Goal: Task Accomplishment & Management: Use online tool/utility

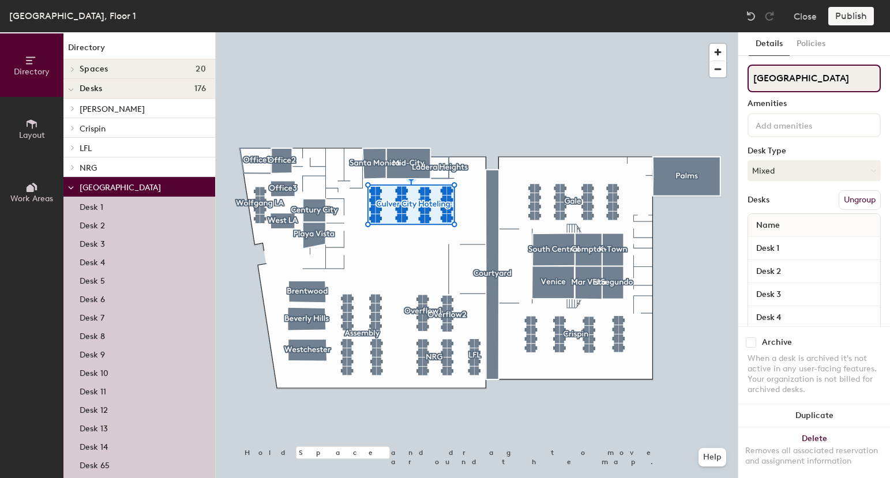
drag, startPoint x: 755, startPoint y: 79, endPoint x: 821, endPoint y: 78, distance: 66.3
click at [821, 78] on input "[GEOGRAPHIC_DATA]" at bounding box center [814, 79] width 133 height 28
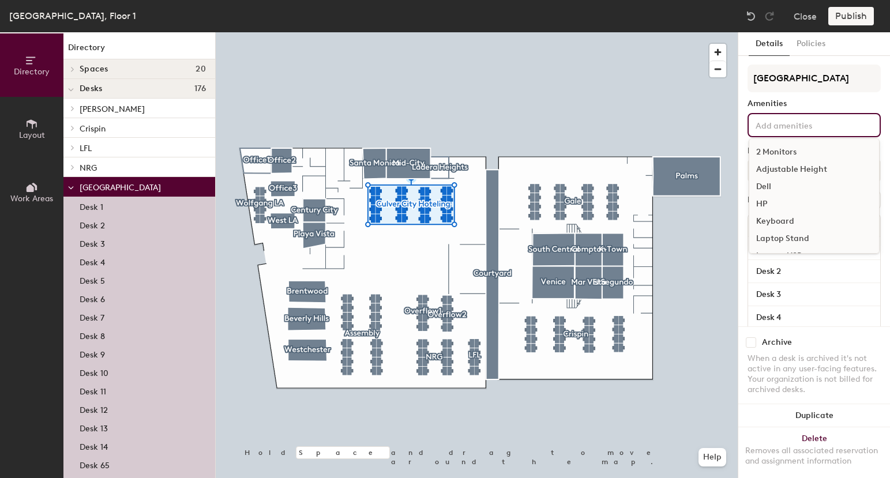
click at [794, 126] on input at bounding box center [805, 125] width 104 height 14
click at [781, 148] on div "2 Monitors" at bounding box center [814, 152] width 130 height 17
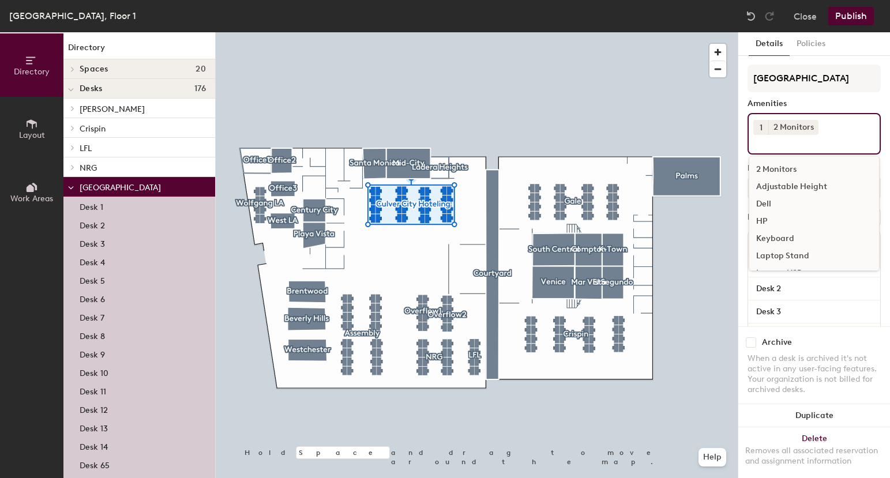
click at [791, 196] on div "Dell" at bounding box center [814, 204] width 130 height 17
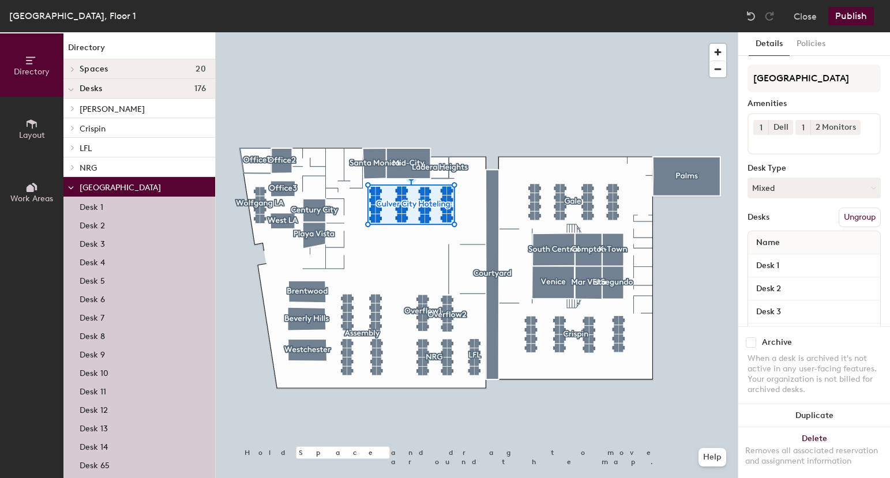
click at [828, 100] on div "Amenities" at bounding box center [814, 103] width 133 height 9
click at [793, 186] on button "Mixed" at bounding box center [814, 188] width 133 height 21
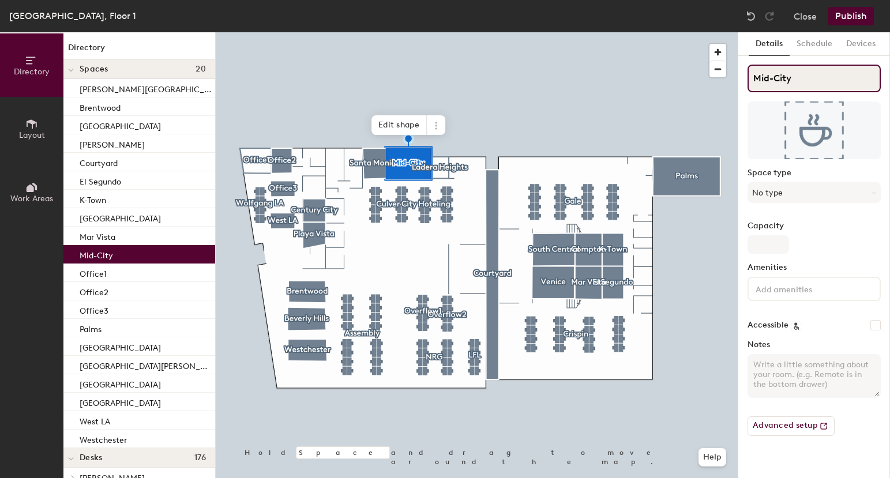
click at [776, 81] on input "Mid-City" at bounding box center [814, 79] width 133 height 28
click at [768, 189] on button "No type" at bounding box center [814, 192] width 133 height 21
click at [772, 179] on div "Space type No type" at bounding box center [814, 190] width 133 height 44
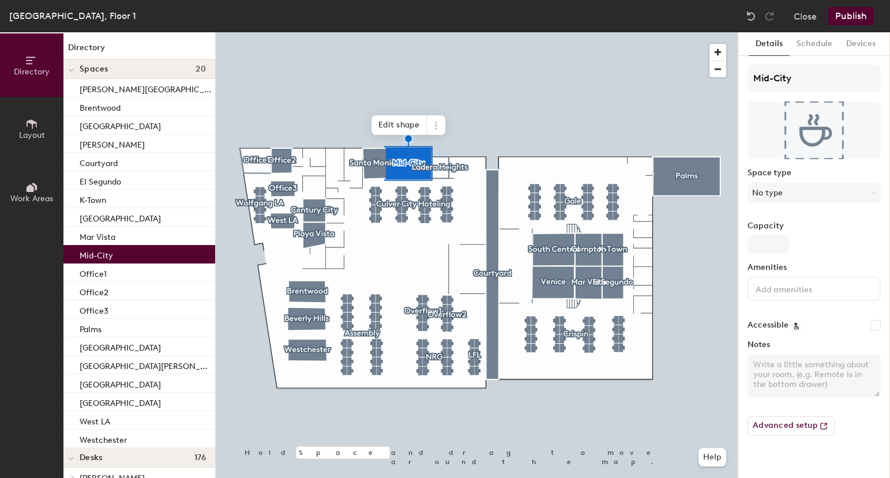
click at [767, 292] on input at bounding box center [805, 288] width 104 height 14
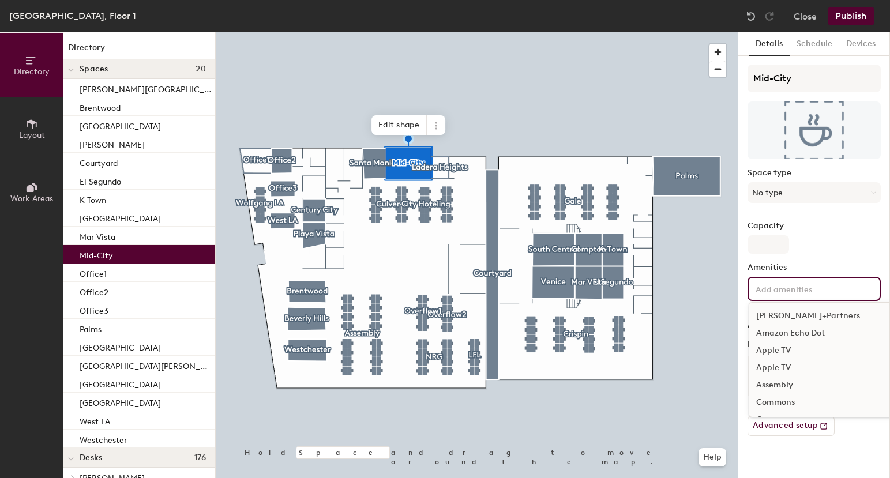
click at [815, 266] on label "Amenities" at bounding box center [814, 267] width 133 height 9
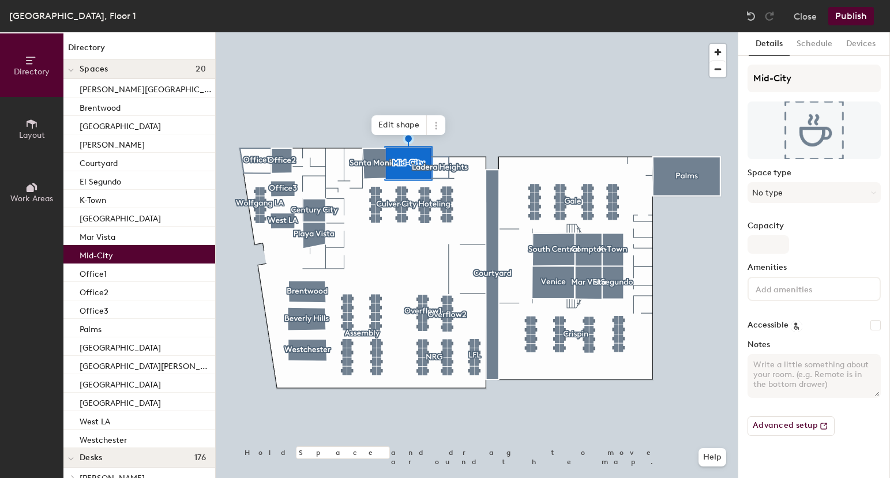
click at [784, 376] on textarea "Notes" at bounding box center [814, 376] width 133 height 44
click at [432, 32] on div at bounding box center [477, 32] width 522 height 0
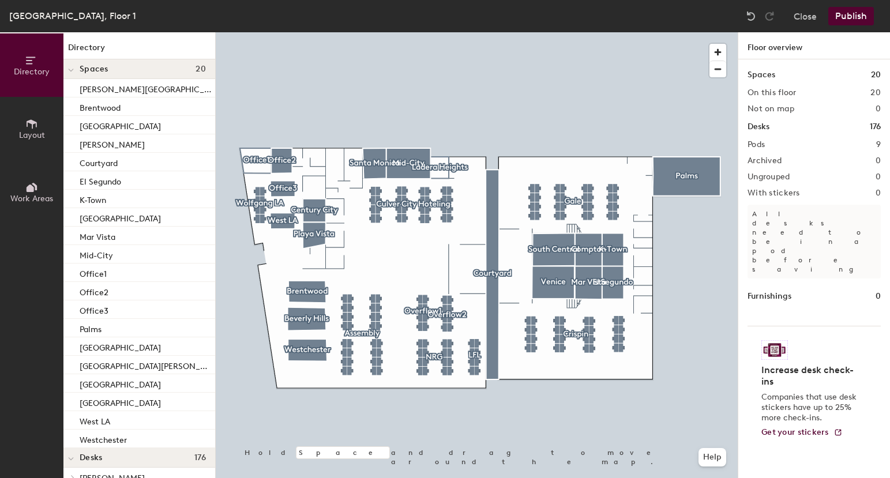
click at [12, 140] on button "Layout" at bounding box center [31, 128] width 63 height 63
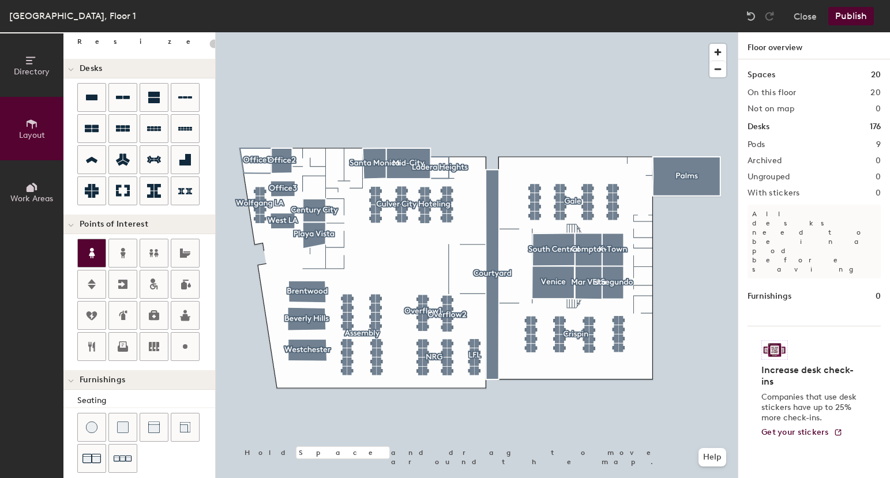
scroll to position [62, 0]
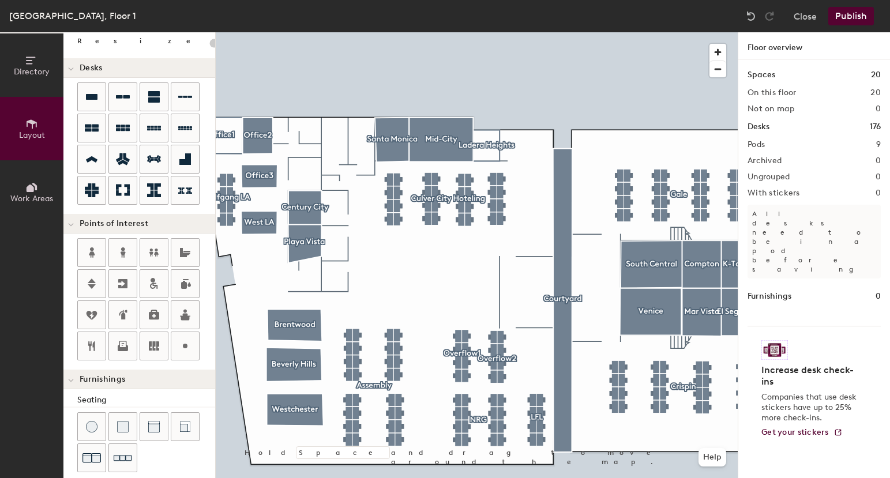
click at [333, 275] on div "Directory Layout Work Areas Layout Add space Resize Desks Points of Interest Fu…" at bounding box center [445, 255] width 890 height 446
click at [335, 245] on div "Directory Layout Work Areas Layout Add space Resize Desks Points of Interest Fu…" at bounding box center [445, 255] width 890 height 446
click at [305, 280] on div "Directory Layout Work Areas Layout Add space Resize Desks Points of Interest Fu…" at bounding box center [445, 255] width 890 height 446
click at [327, 281] on input "Custom" at bounding box center [330, 280] width 37 height 16
type input "20"
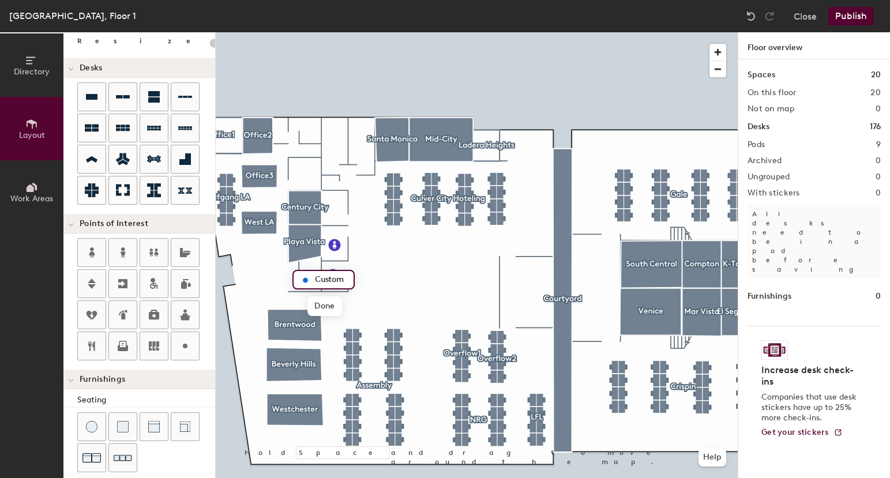
click at [327, 281] on input "Custom" at bounding box center [330, 280] width 37 height 16
type input "Finance Room"
click at [382, 305] on span "Delete" at bounding box center [372, 301] width 40 height 20
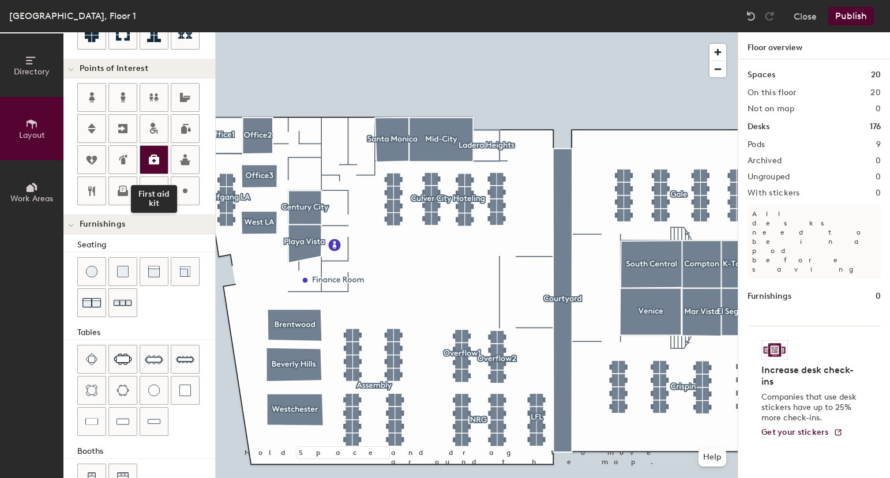
scroll to position [250, 0]
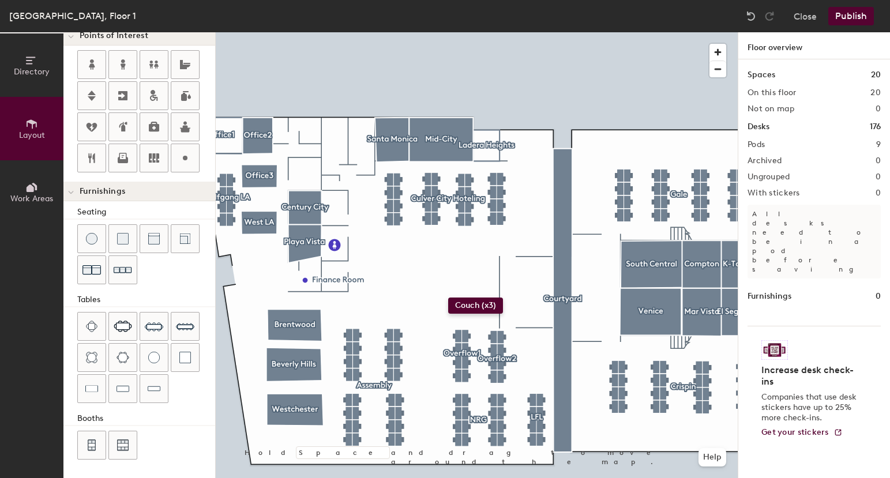
click at [448, 298] on div "Directory Layout Work Areas Layout Add space Resize Desks Points of Interest Fu…" at bounding box center [445, 255] width 890 height 446
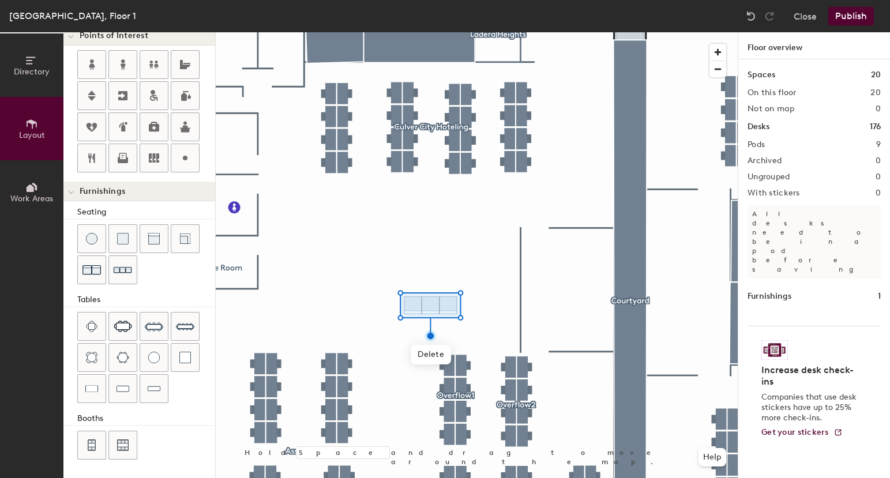
click at [425, 275] on div "Directory Layout Work Areas Layout Add space Resize Desks Points of Interest Fu…" at bounding box center [445, 255] width 890 height 446
type input "20"
type input "K"
type input "Lounge"
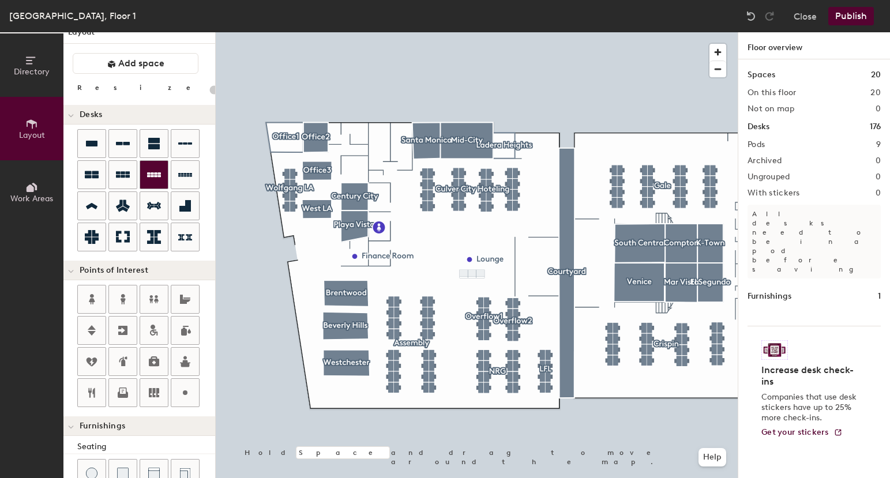
scroll to position [0, 0]
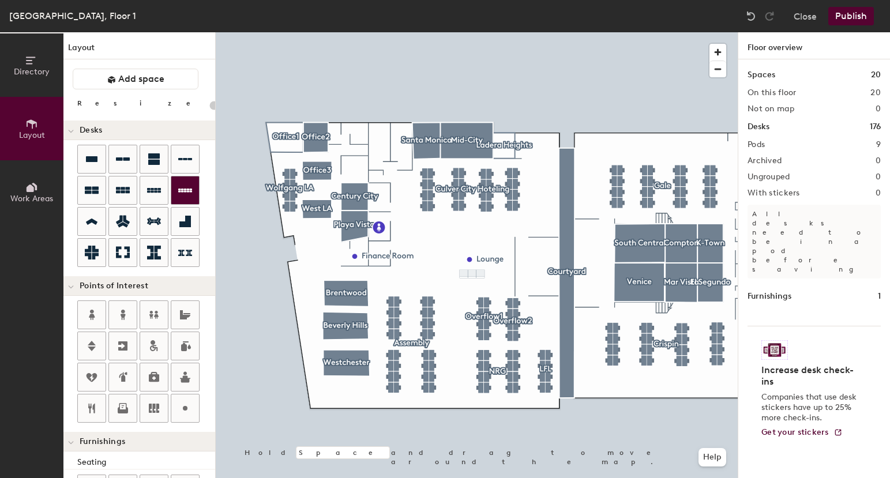
click at [474, 245] on div "Directory Layout Work Areas Layout Add space Resize Desks Points of Interest Fu…" at bounding box center [445, 255] width 890 height 446
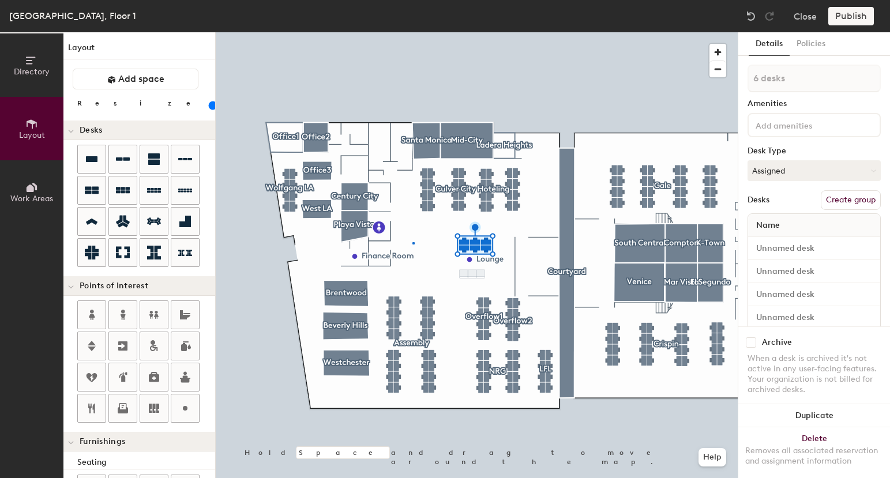
drag, startPoint x: 122, startPoint y: 194, endPoint x: 412, endPoint y: 243, distance: 294.7
click at [412, 32] on div at bounding box center [477, 32] width 522 height 0
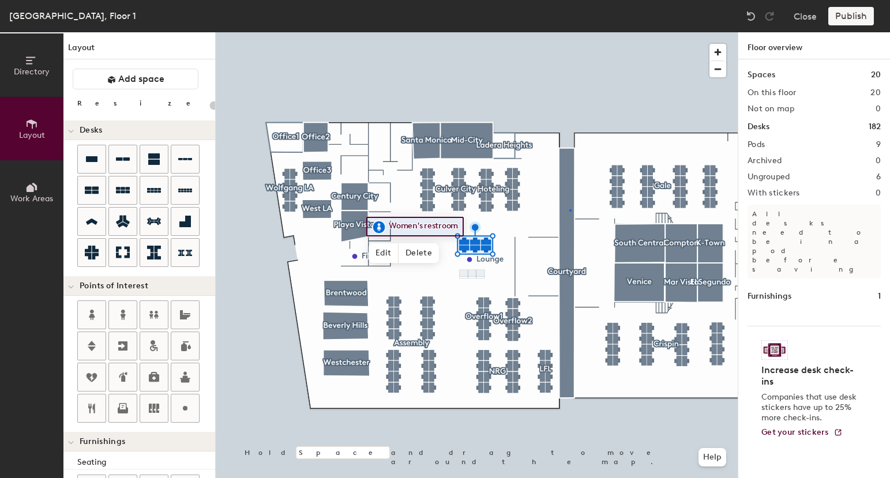
click at [569, 32] on div at bounding box center [477, 32] width 522 height 0
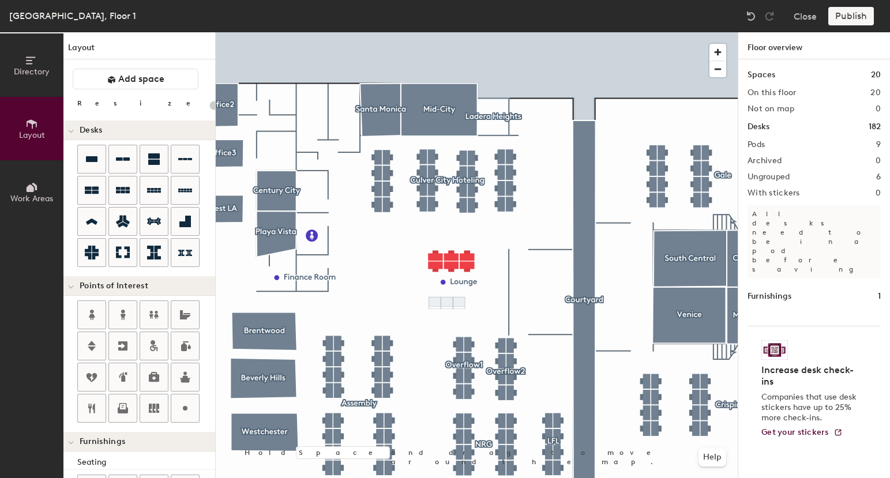
type input "100"
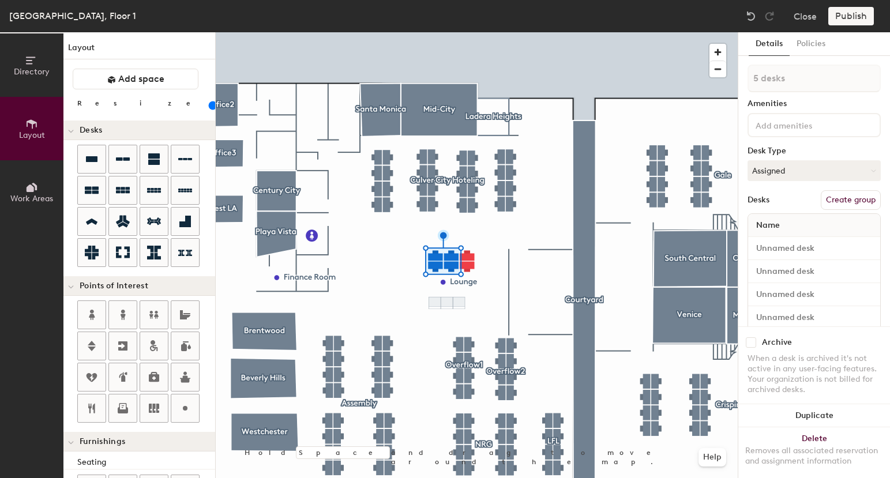
type input "6 desks"
click at [518, 32] on div at bounding box center [477, 32] width 522 height 0
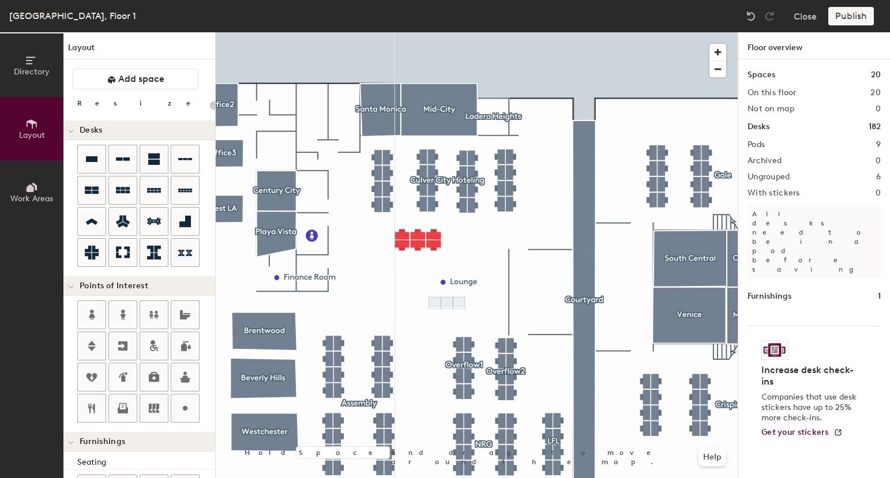
type input "100"
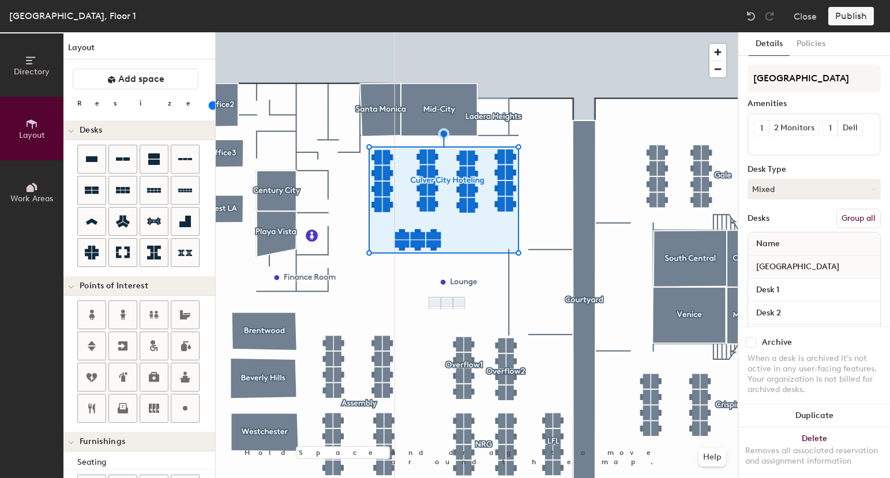
click at [861, 219] on button "Group all" at bounding box center [858, 219] width 44 height 20
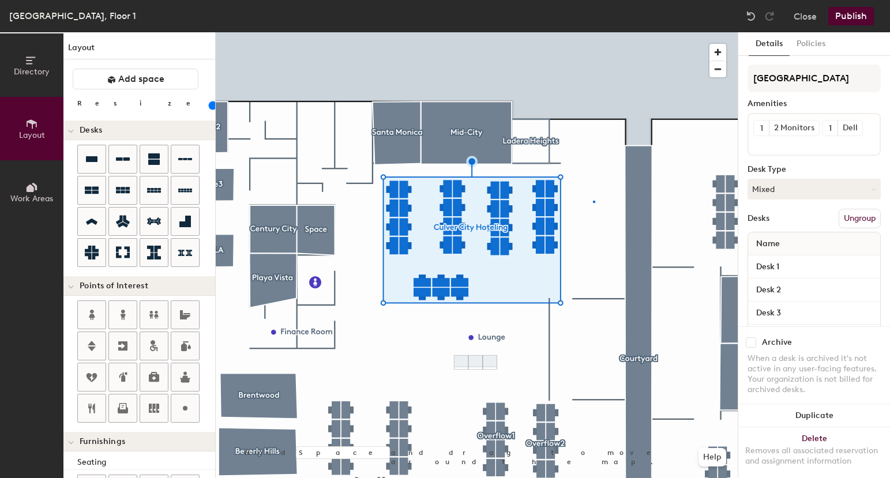
click at [593, 32] on div at bounding box center [477, 32] width 522 height 0
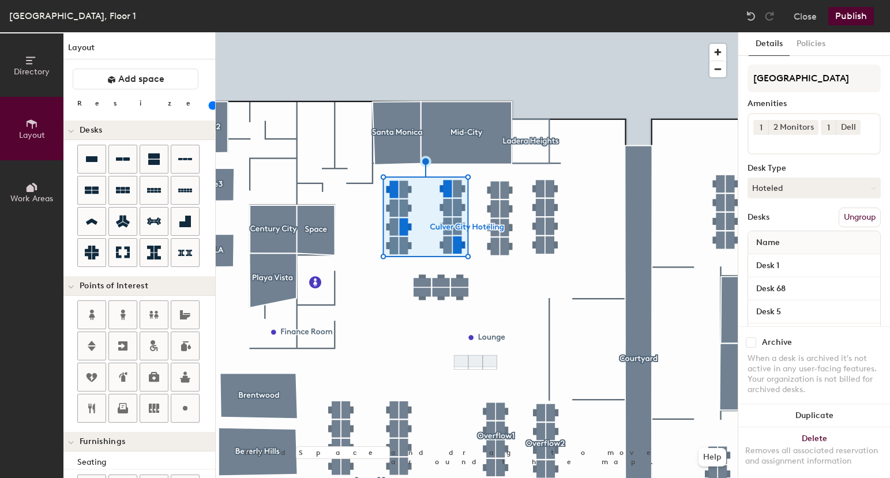
click at [781, 145] on input at bounding box center [805, 142] width 104 height 14
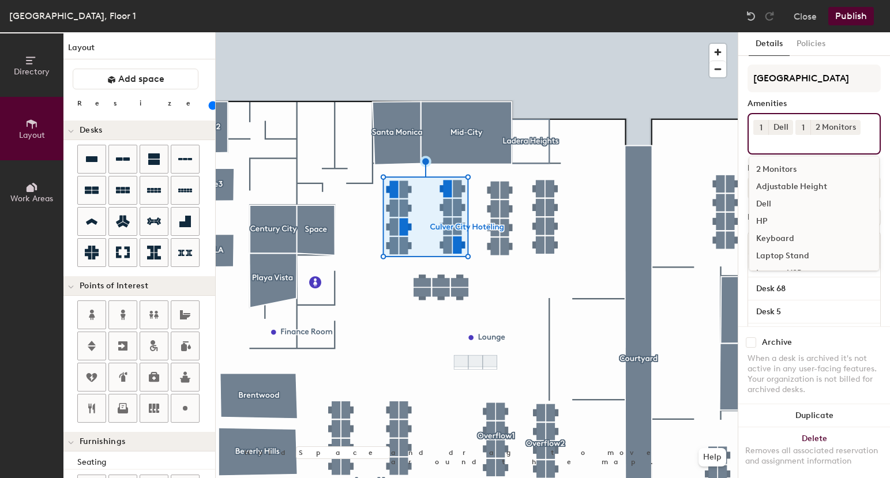
click at [771, 205] on div "Dell" at bounding box center [814, 204] width 130 height 17
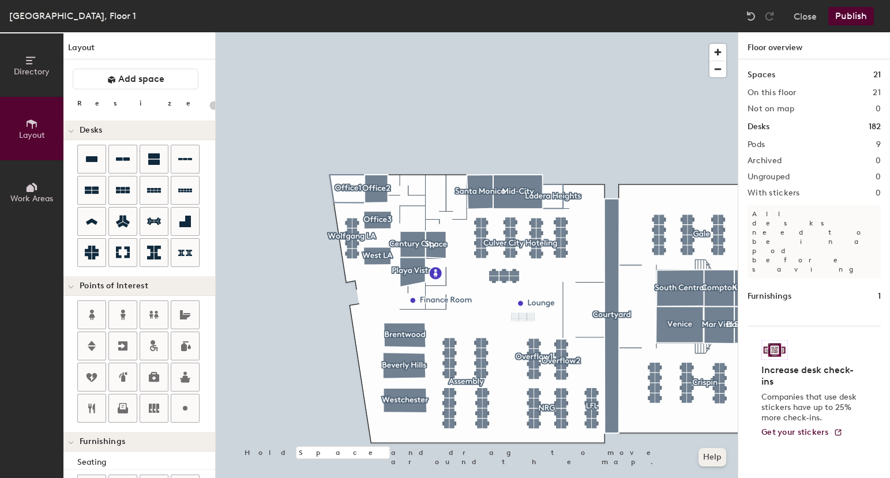
click at [715, 457] on button "Help" at bounding box center [713, 457] width 28 height 18
click at [543, 32] on div at bounding box center [477, 32] width 522 height 0
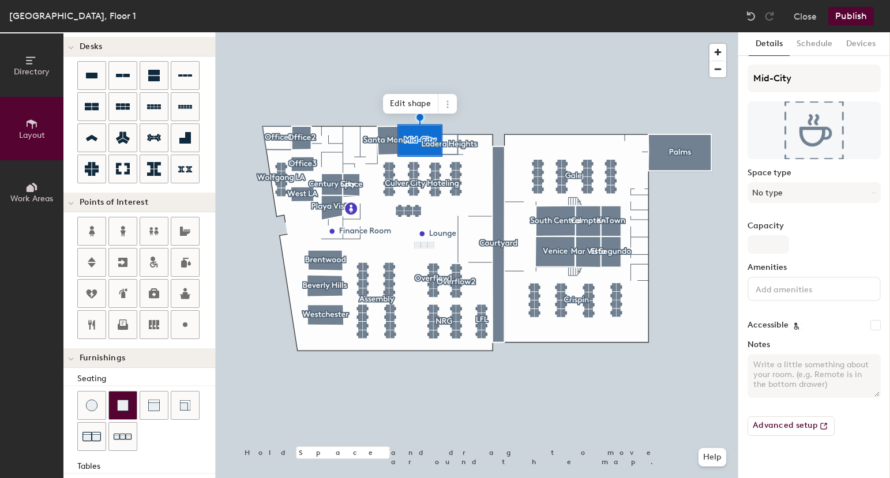
scroll to position [136, 0]
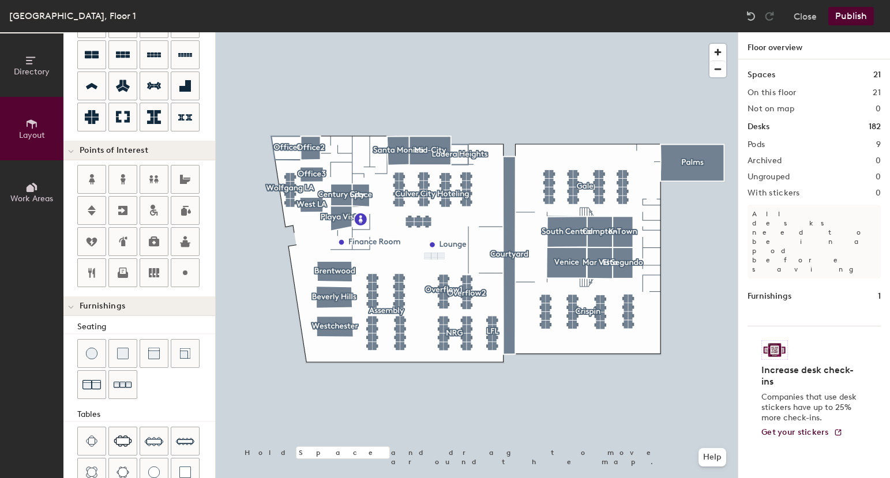
click at [793, 14] on div "Close Publish" at bounding box center [811, 16] width 139 height 18
click at [799, 16] on button "Close" at bounding box center [805, 16] width 23 height 18
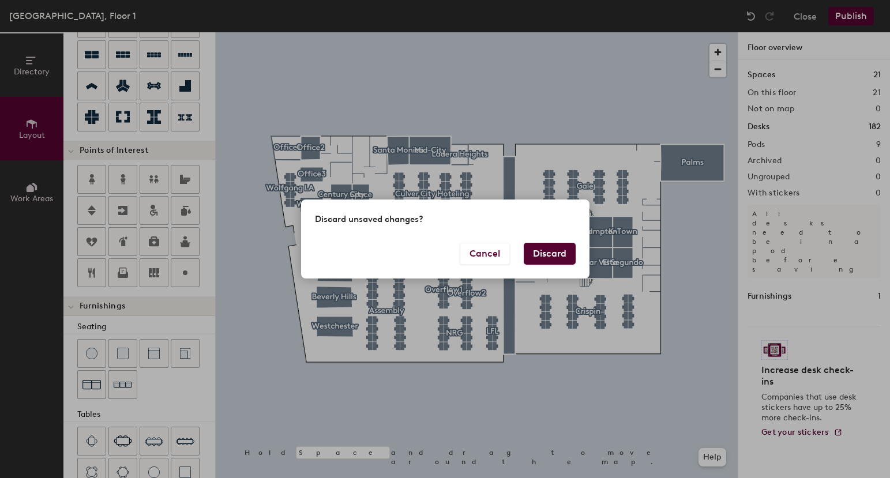
click at [551, 253] on button "Discard" at bounding box center [550, 254] width 52 height 22
type input "20"
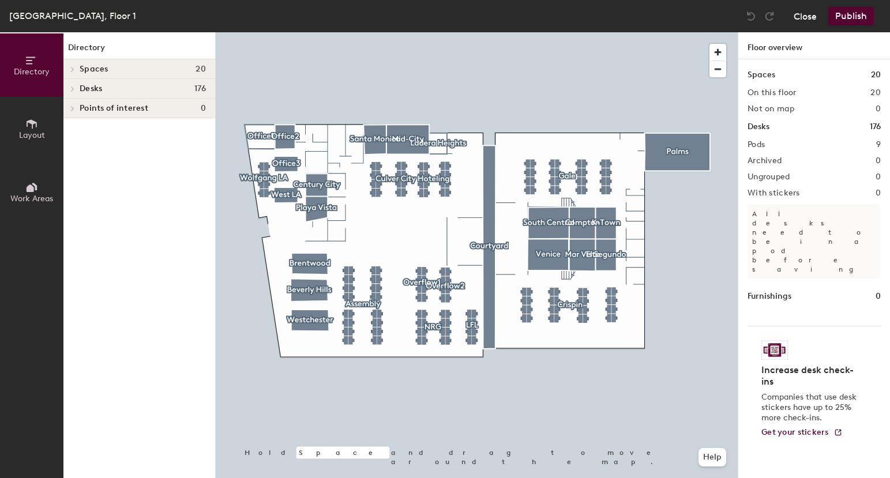
click at [798, 14] on button "Close" at bounding box center [805, 16] width 23 height 18
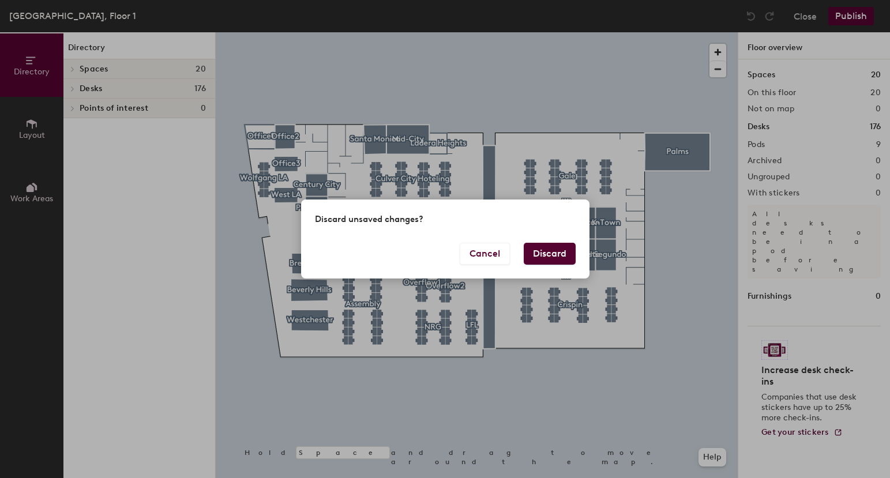
click at [471, 265] on div "Cancel Discard" at bounding box center [445, 261] width 288 height 36
click at [471, 263] on button "Cancel" at bounding box center [485, 254] width 50 height 22
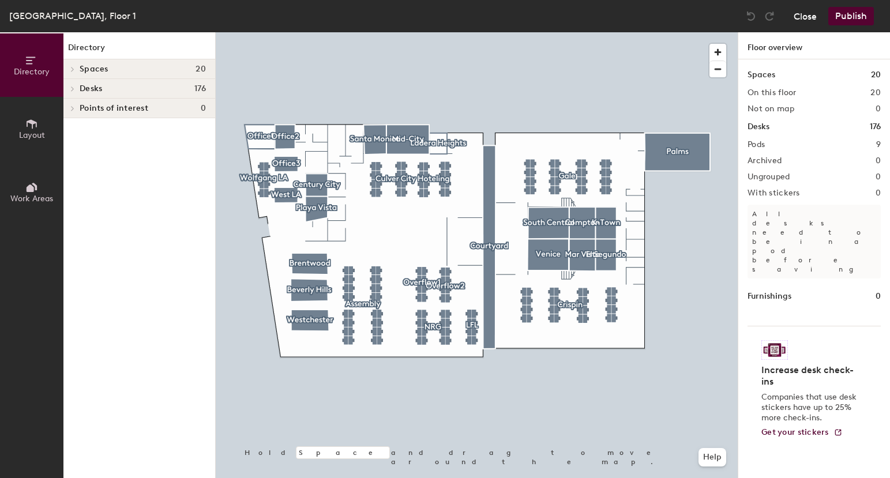
click at [815, 10] on button "Close" at bounding box center [805, 16] width 23 height 18
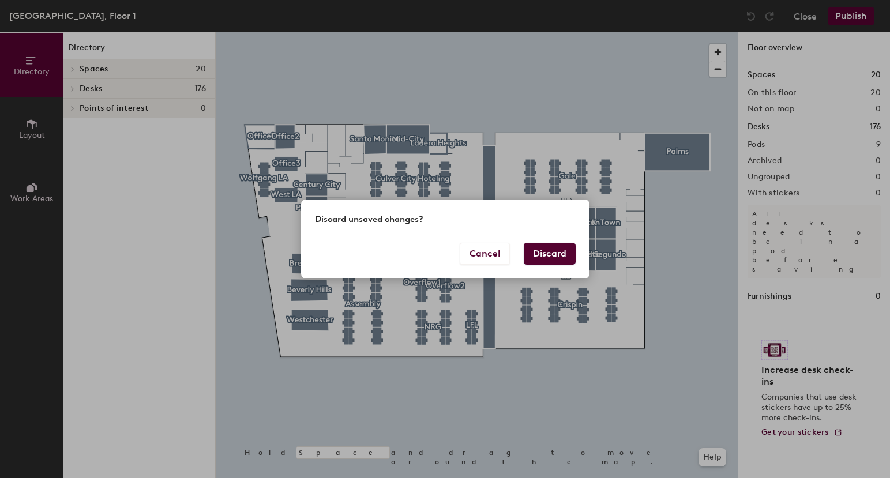
click at [557, 246] on button "Discard" at bounding box center [550, 254] width 52 height 22
